Goal: Task Accomplishment & Management: Use online tool/utility

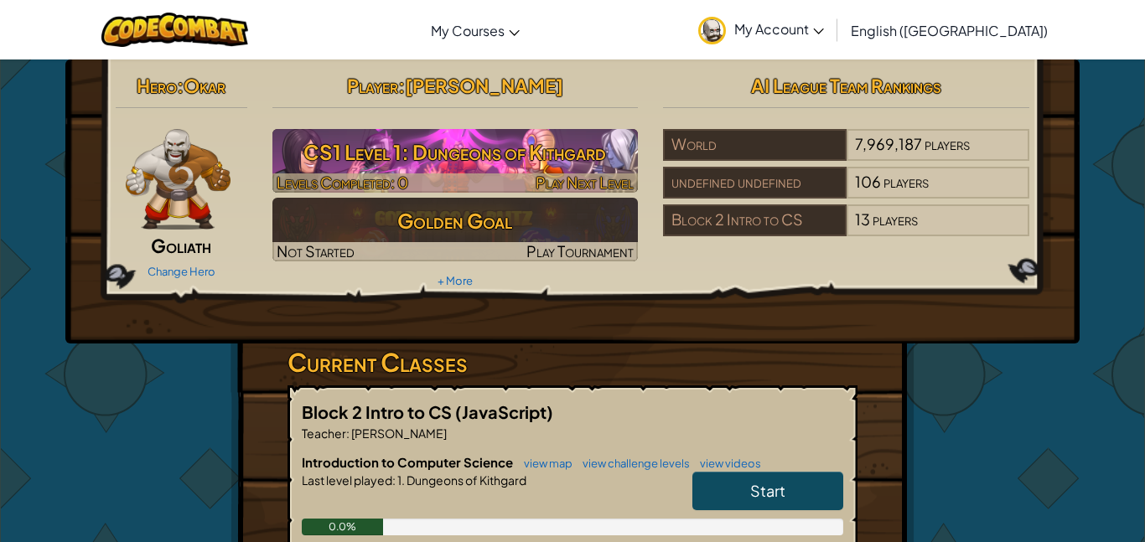
click at [525, 157] on h3 "CS1 Level 1: Dungeons of Kithgard" at bounding box center [455, 152] width 366 height 38
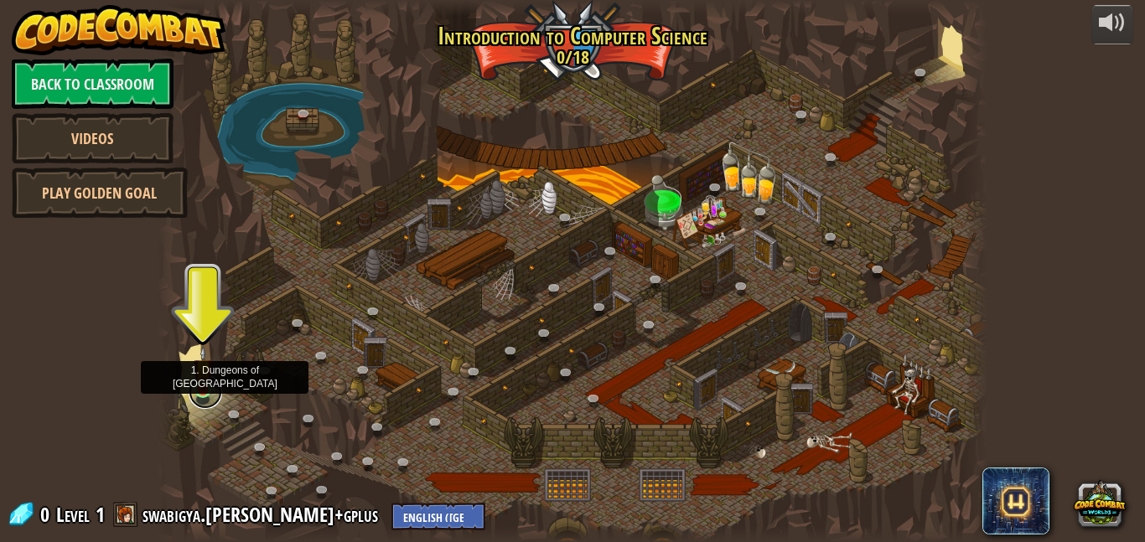
click at [209, 397] on link at bounding box center [206, 393] width 34 height 34
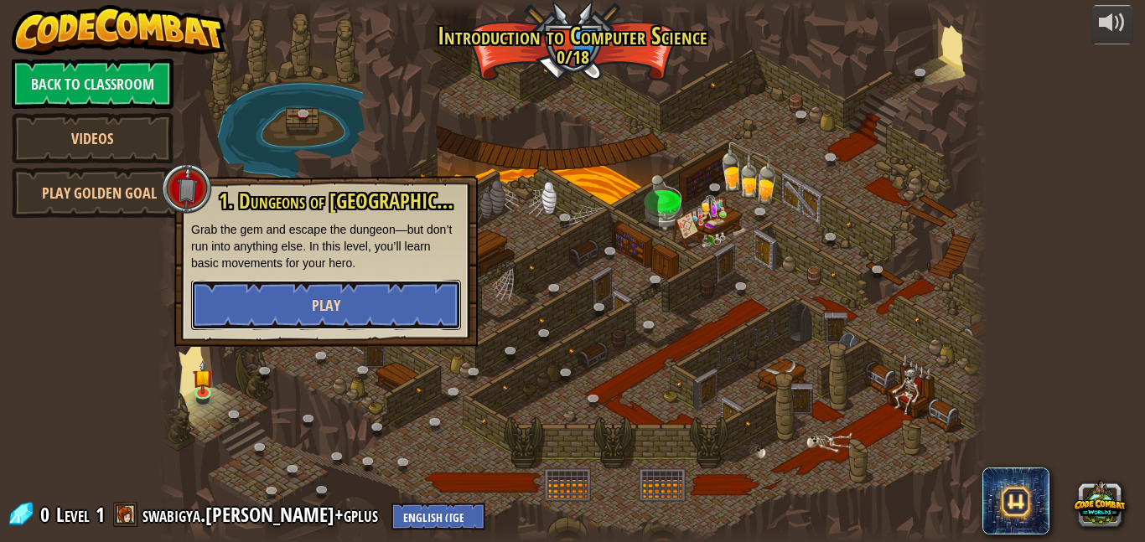
click at [331, 298] on span "Play" at bounding box center [326, 305] width 29 height 21
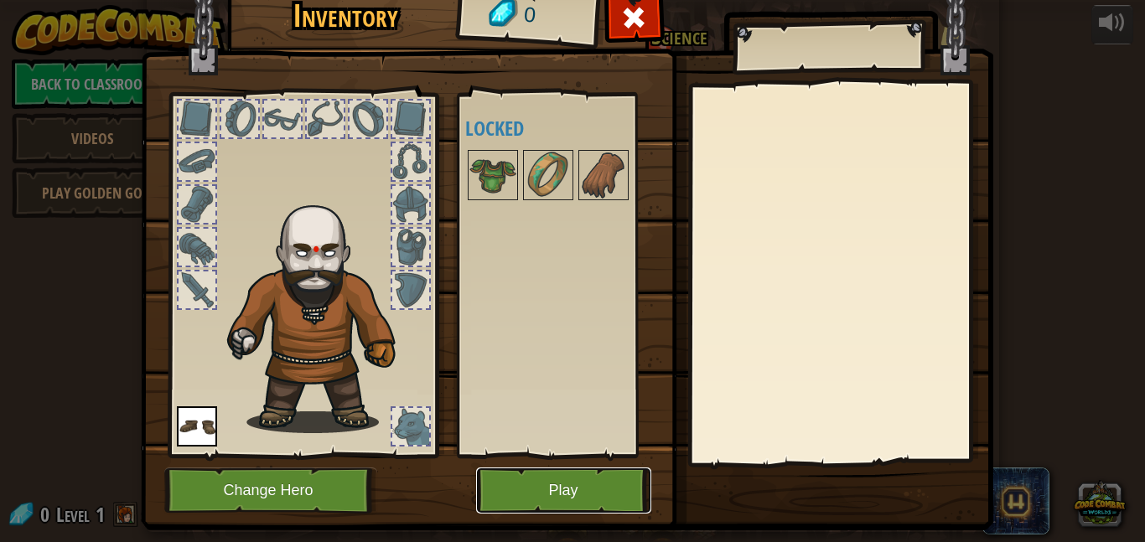
click at [587, 503] on button "Play" at bounding box center [563, 491] width 175 height 46
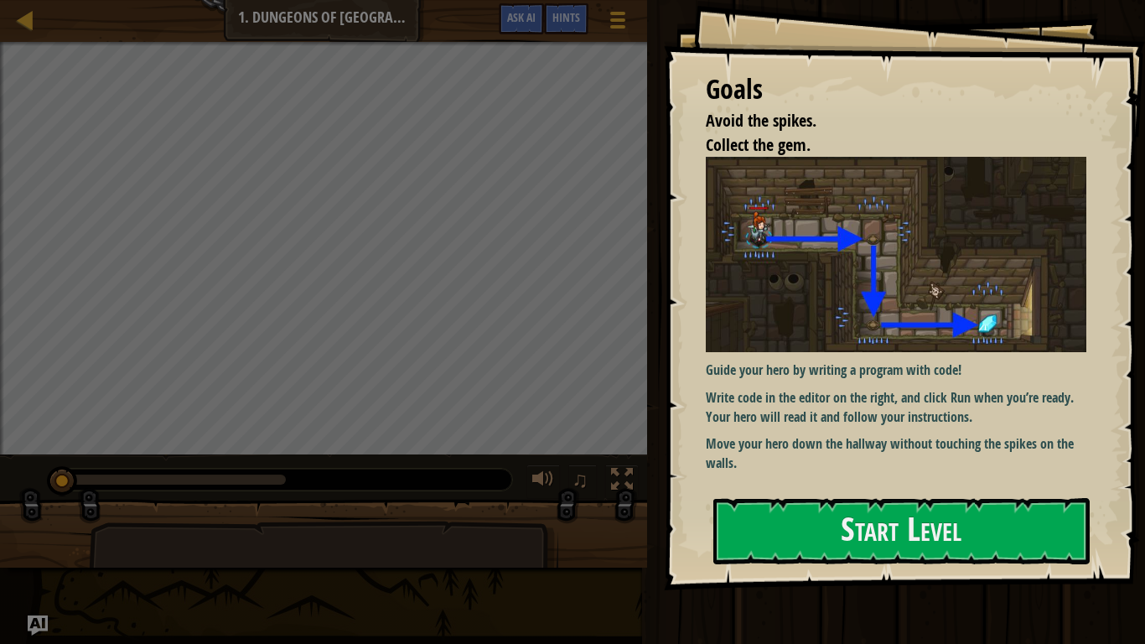
click at [821, 358] on div "Guide your hero by writing a program with code! Write code in the editor on the…" at bounding box center [896, 315] width 381 height 316
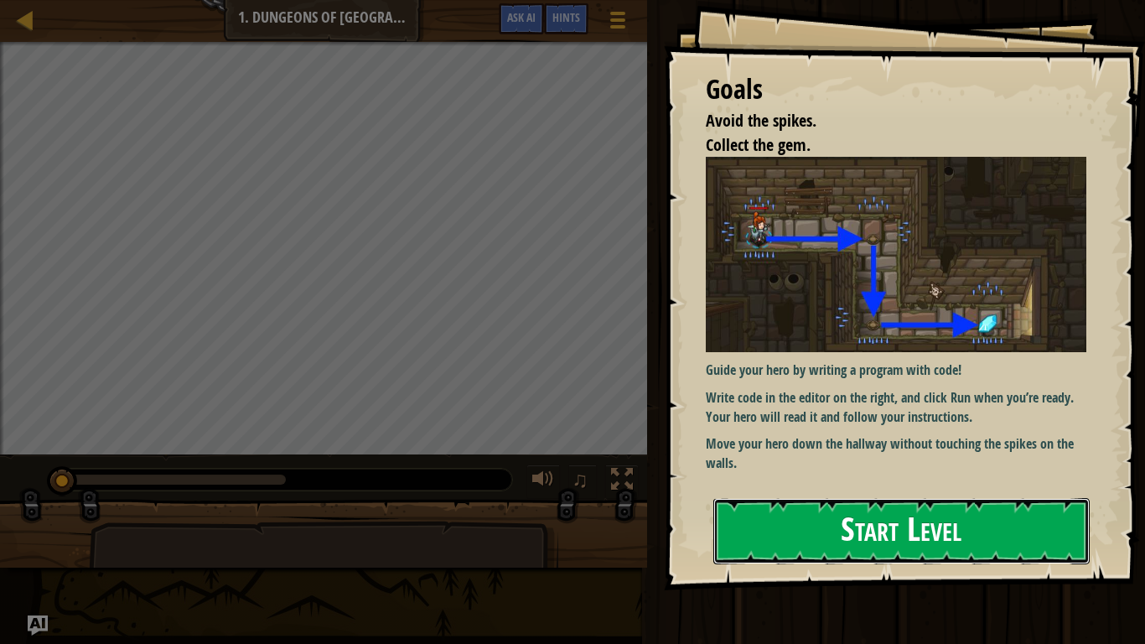
click at [853, 523] on button "Start Level" at bounding box center [901, 531] width 376 height 66
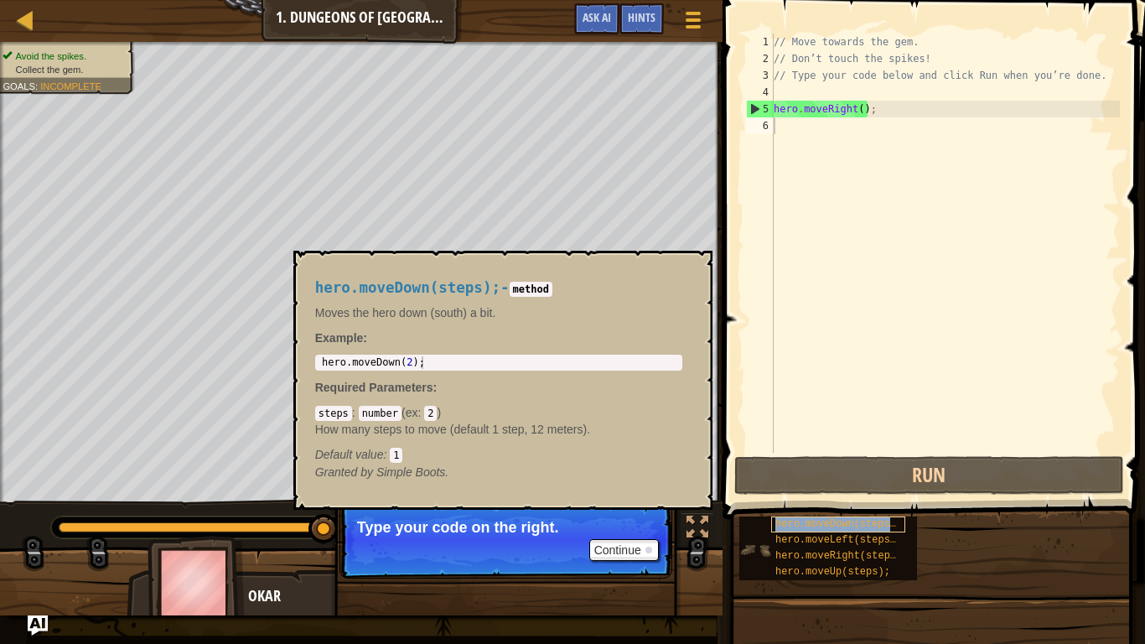
click at [861, 521] on span "hero.moveDown(steps);" at bounding box center [838, 524] width 127 height 12
click at [615, 542] on button "Continue" at bounding box center [624, 550] width 70 height 22
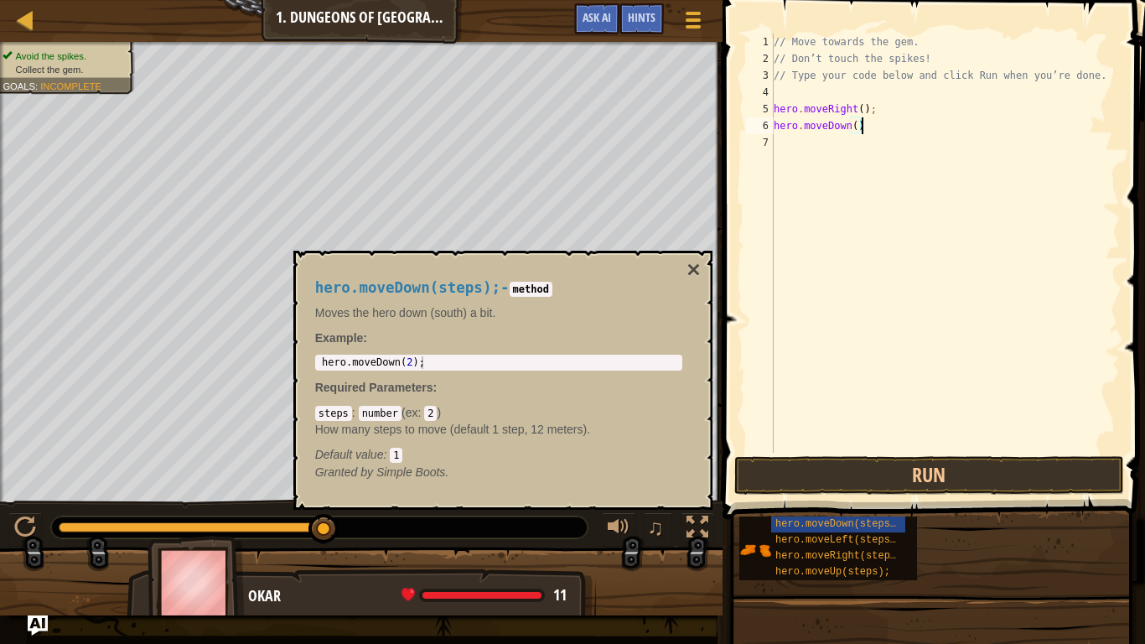
scroll to position [8, 13]
type textarea "hero.moveDown();"
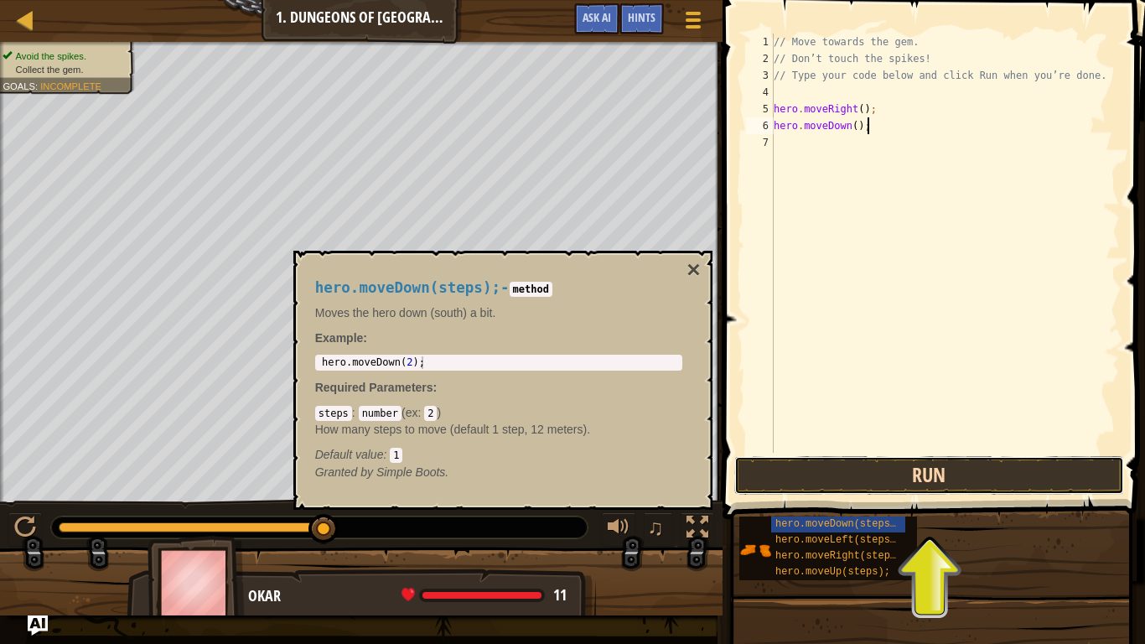
click at [859, 471] on button "Run" at bounding box center [929, 475] width 391 height 39
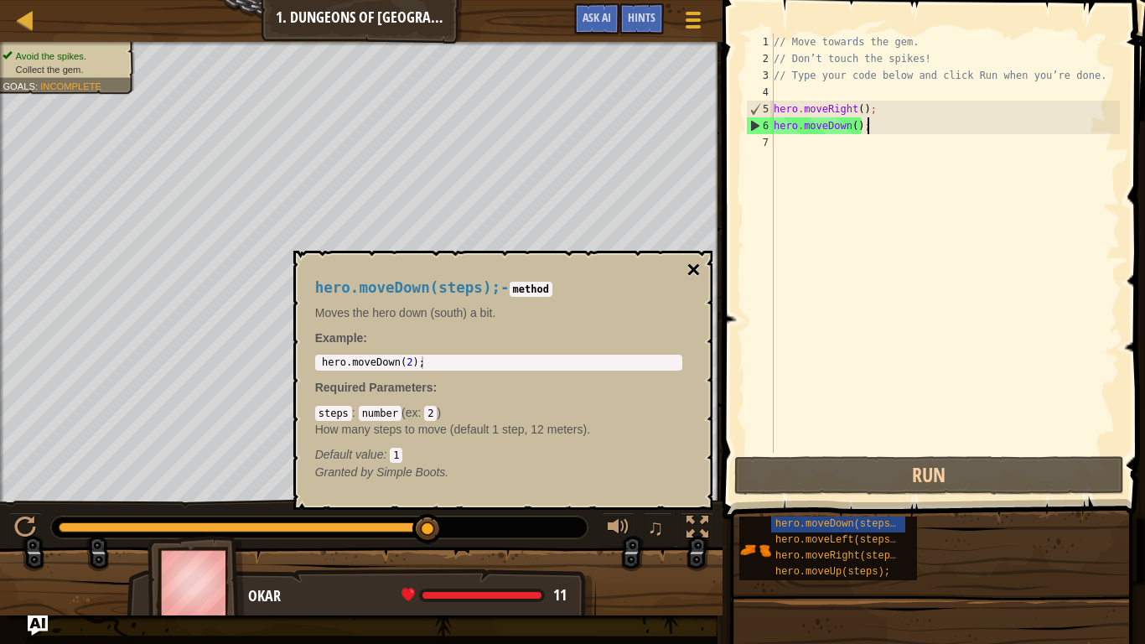
click at [691, 267] on button "×" at bounding box center [693, 269] width 13 height 23
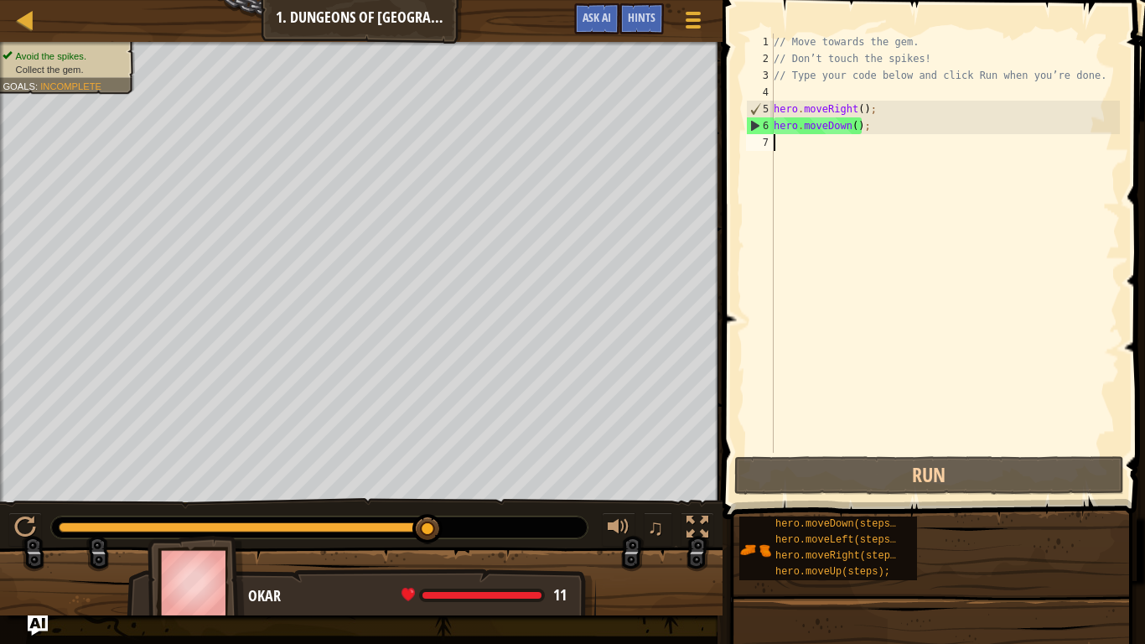
click at [834, 153] on div "// Move towards the gem. // Don’t touch the spikes! // Type your code below and…" at bounding box center [945, 260] width 350 height 453
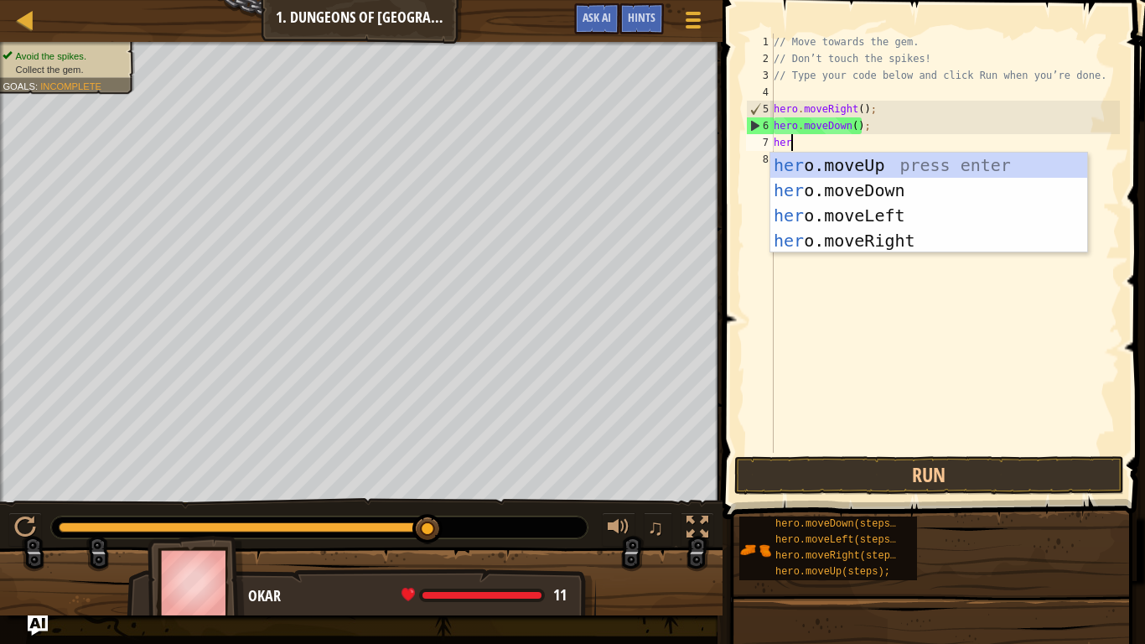
type textarea "hero"
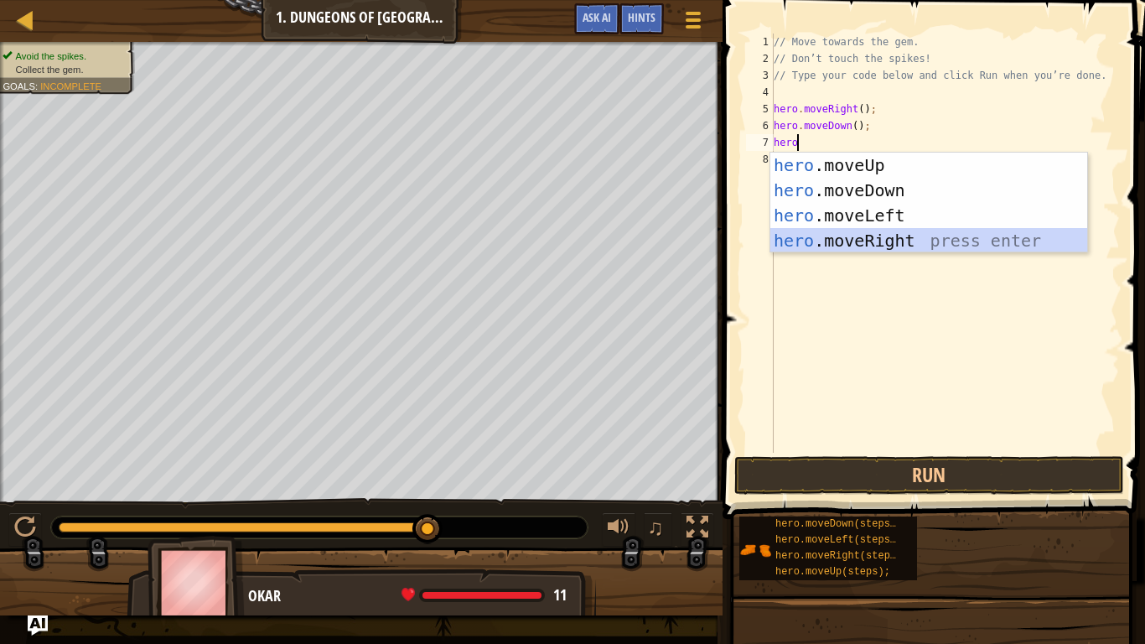
click at [875, 251] on div "hero .moveUp press enter hero .moveDown press enter hero .moveLeft press enter …" at bounding box center [928, 228] width 317 height 151
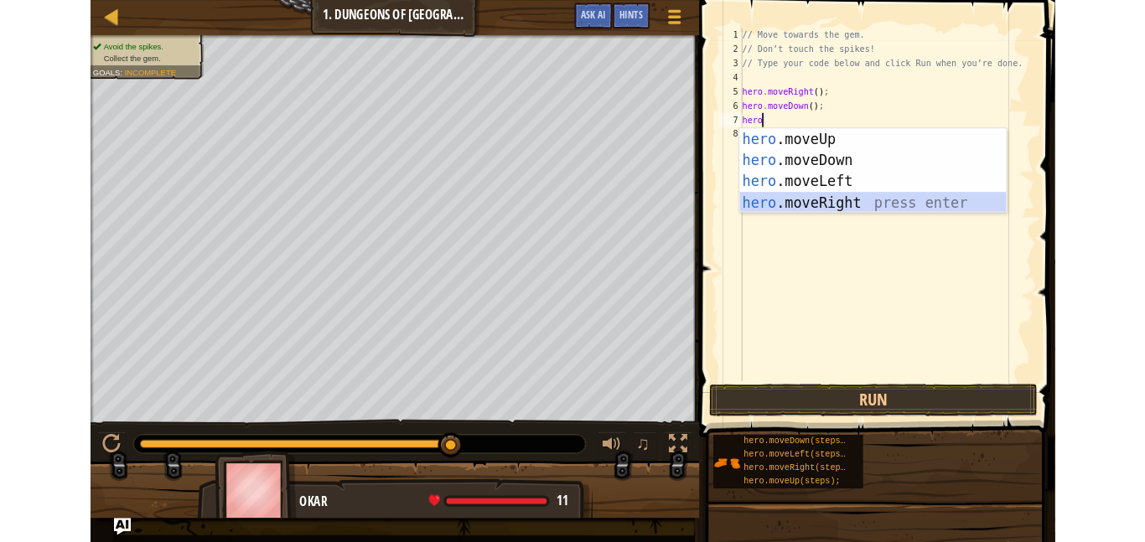
scroll to position [8, 0]
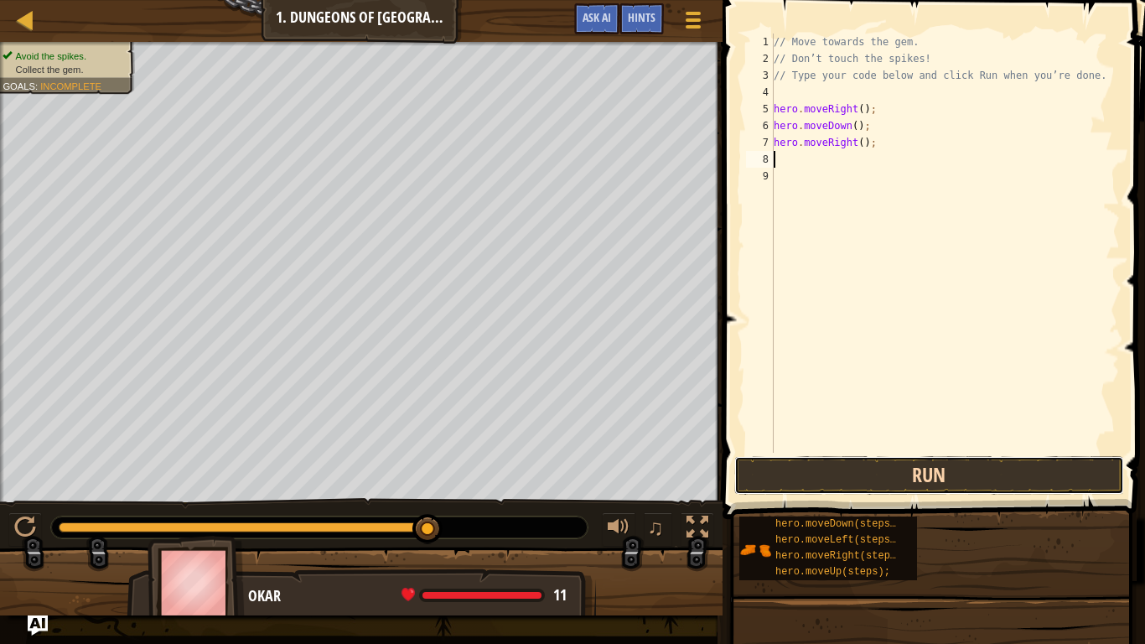
click at [779, 474] on button "Run" at bounding box center [929, 475] width 391 height 39
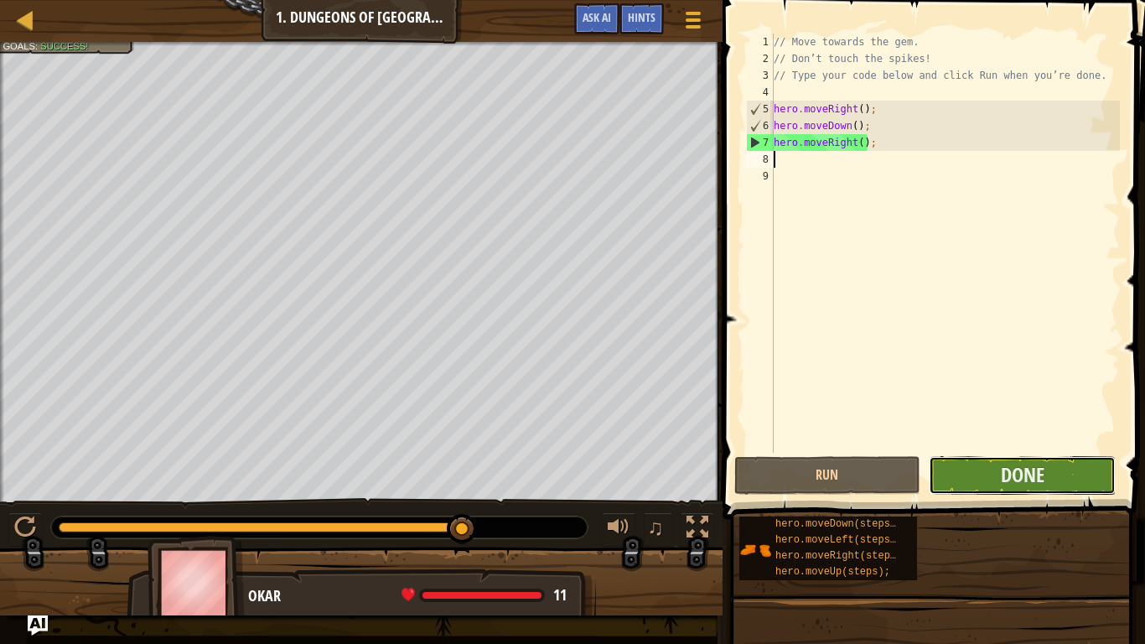
click at [976, 481] on button "Done" at bounding box center [1022, 475] width 187 height 39
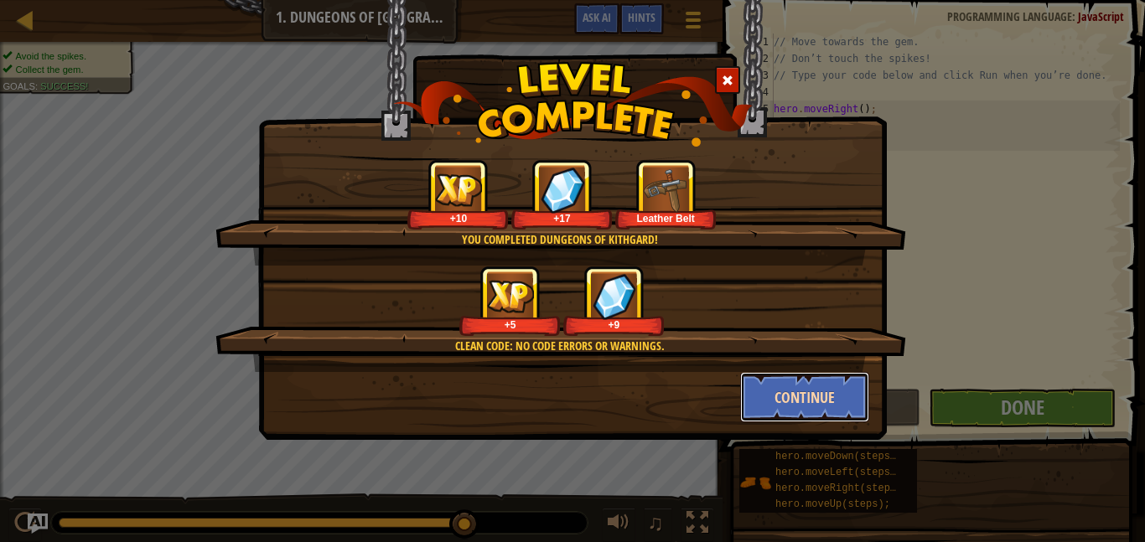
click at [765, 413] on button "Continue" at bounding box center [805, 397] width 130 height 50
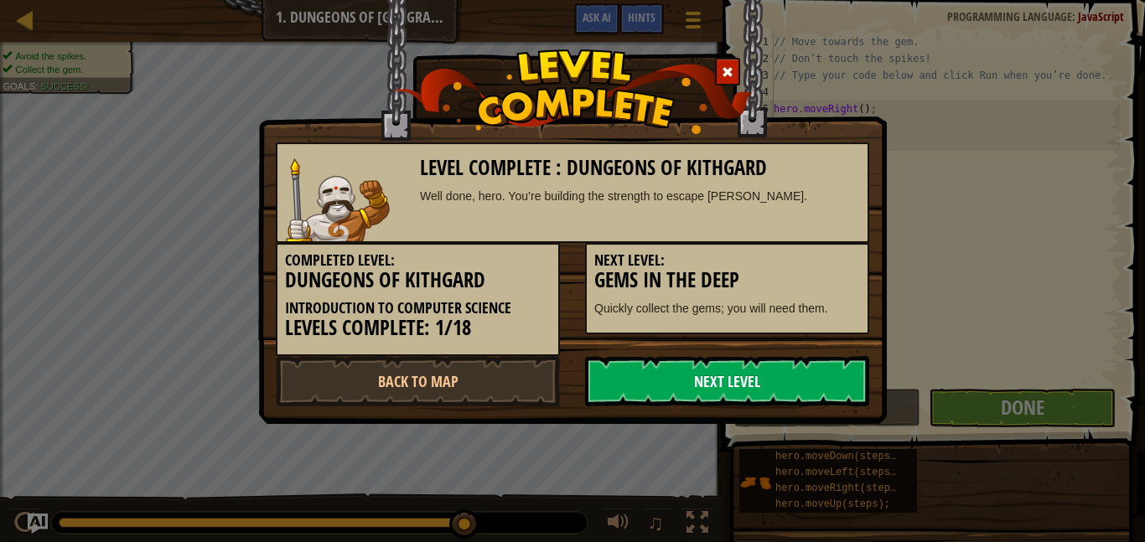
click at [642, 371] on link "Next Level" at bounding box center [727, 381] width 284 height 50
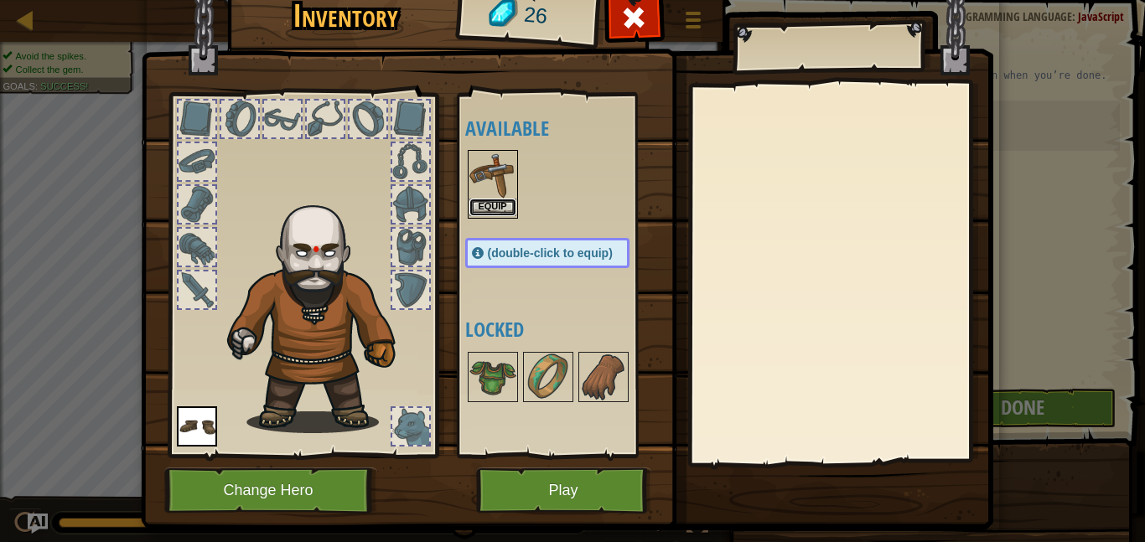
click at [492, 207] on button "Equip" at bounding box center [492, 208] width 47 height 18
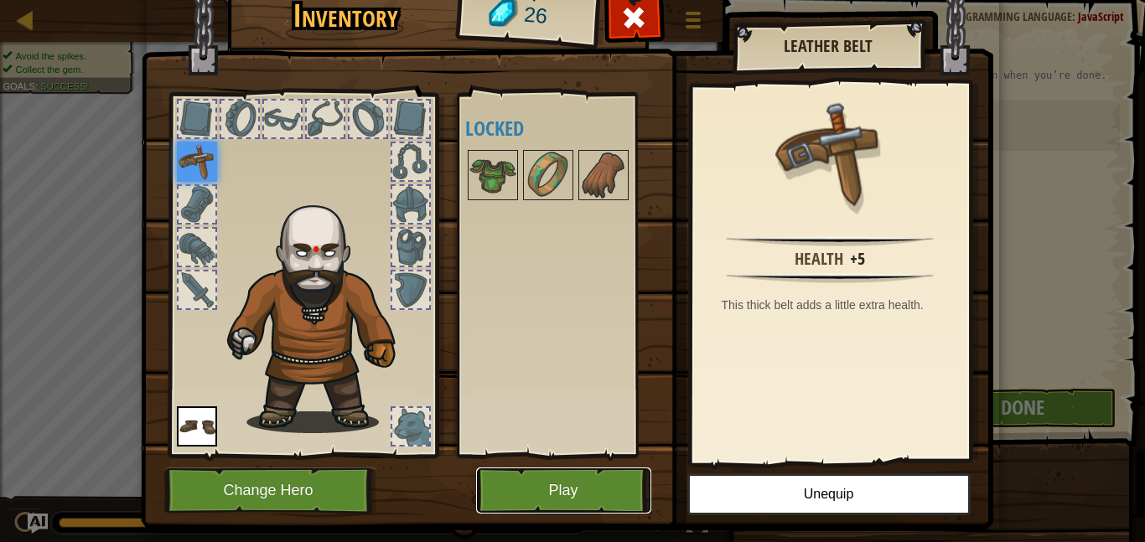
click at [546, 495] on button "Play" at bounding box center [563, 491] width 175 height 46
